Goal: Find specific page/section: Find specific page/section

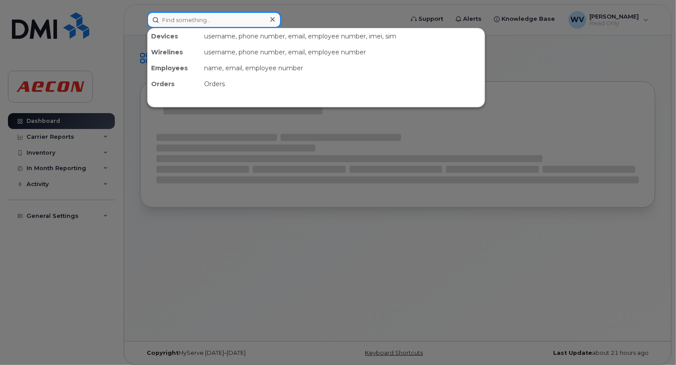
click at [213, 21] on input at bounding box center [214, 20] width 134 height 16
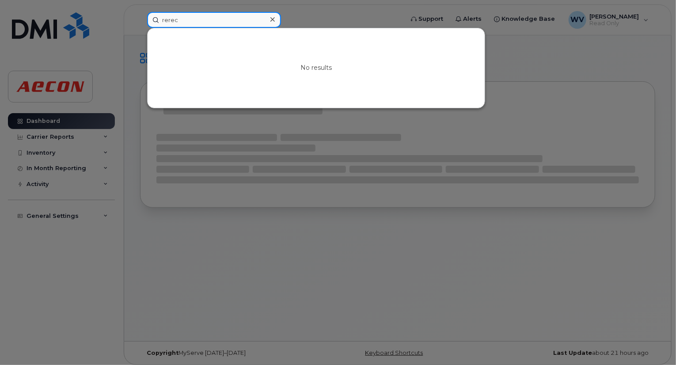
drag, startPoint x: 170, startPoint y: 18, endPoint x: 142, endPoint y: 19, distance: 27.9
click at [142, 19] on div "rerec No results" at bounding box center [272, 20] width 265 height 16
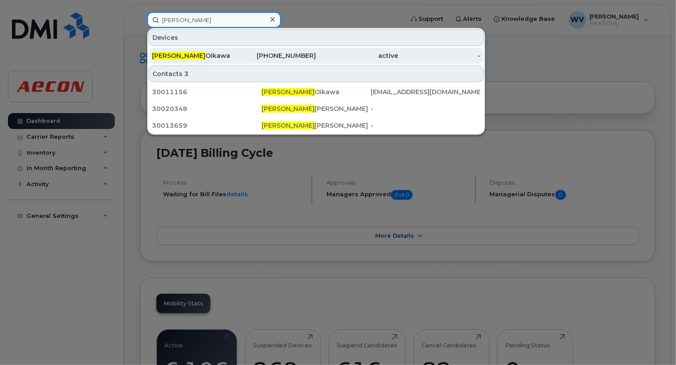
type input "dereck"
click at [219, 52] on div "Dereck Oikawa" at bounding box center [193, 55] width 82 height 9
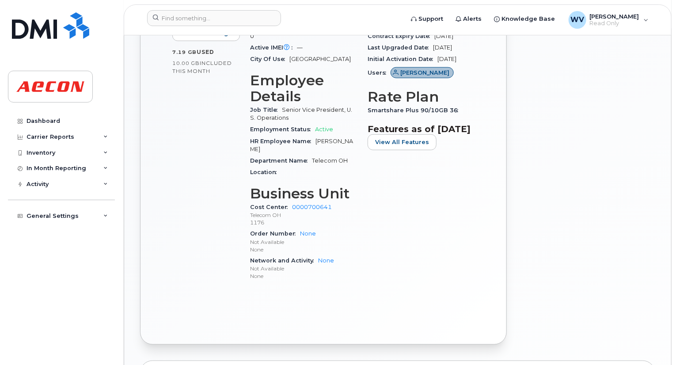
scroll to position [284, 0]
click at [239, 18] on input at bounding box center [214, 18] width 134 height 16
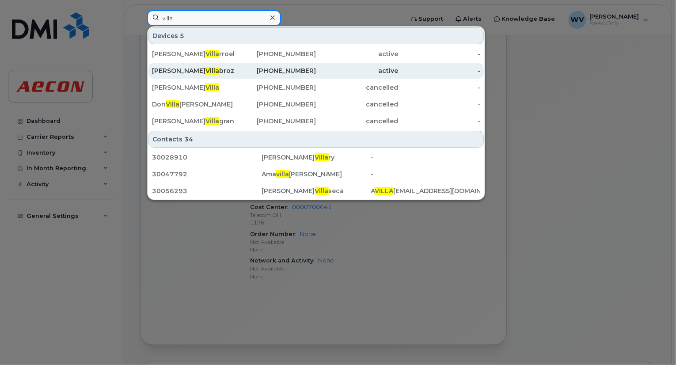
type input "villa"
click at [231, 72] on div "Jennifer Villa broza" at bounding box center [193, 70] width 82 height 9
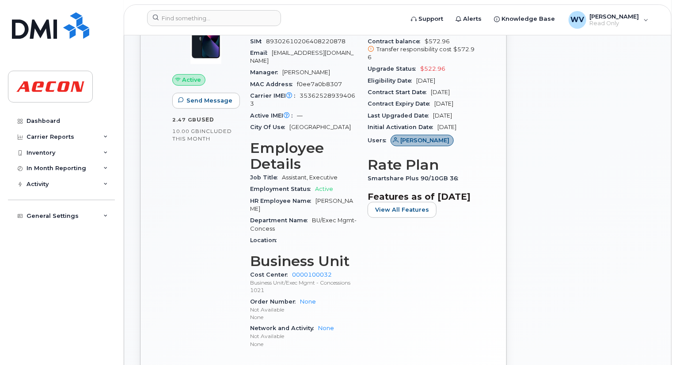
scroll to position [265, 0]
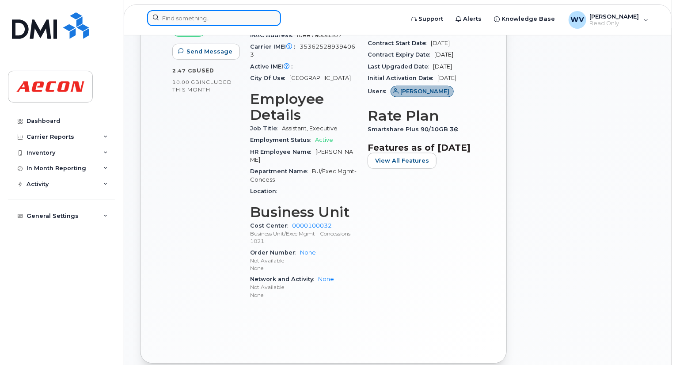
click at [233, 17] on input at bounding box center [214, 18] width 134 height 16
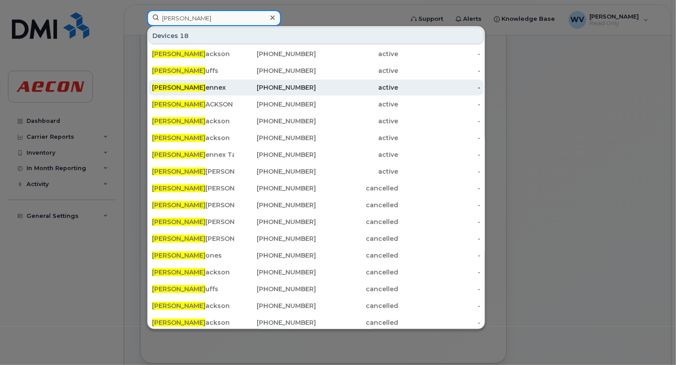
type input "kyle j"
click at [222, 87] on div "Kyle J ennex" at bounding box center [193, 87] width 82 height 9
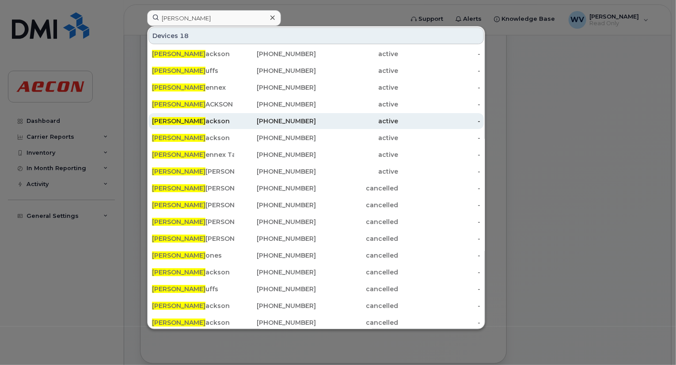
drag, startPoint x: 222, startPoint y: 87, endPoint x: 331, endPoint y: 115, distance: 112.7
click at [222, 87] on div "Kyle J ennex" at bounding box center [193, 87] width 82 height 9
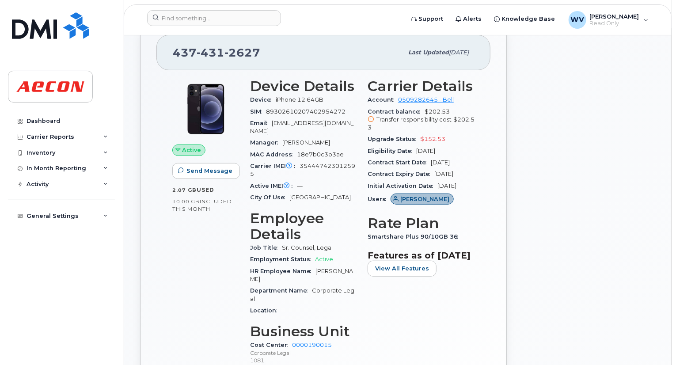
scroll to position [265, 0]
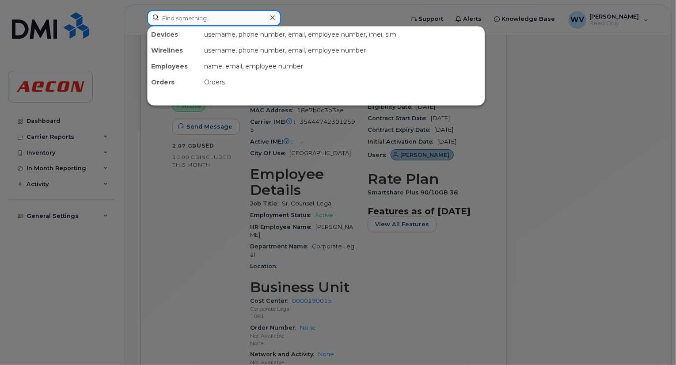
click at [246, 16] on input at bounding box center [214, 18] width 134 height 16
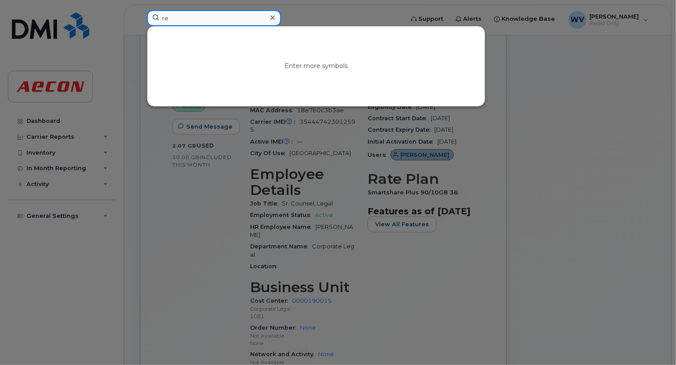
type input "r"
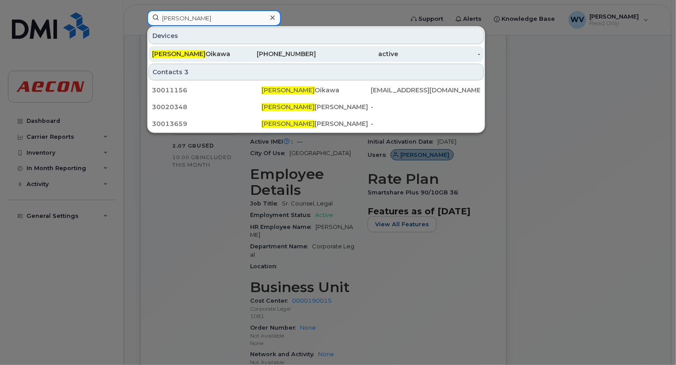
type input "dereck"
click at [243, 53] on div "647-515-2555" at bounding box center [275, 53] width 82 height 9
drag, startPoint x: 243, startPoint y: 53, endPoint x: 393, endPoint y: 106, distance: 159.6
click at [243, 53] on div "647-515-2555" at bounding box center [275, 53] width 82 height 9
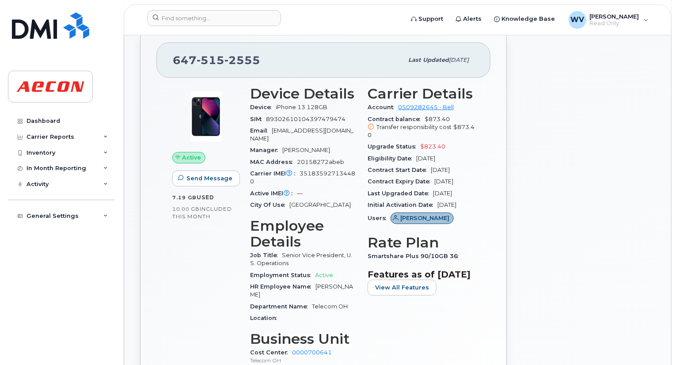
scroll to position [177, 0]
